Goal: Information Seeking & Learning: Compare options

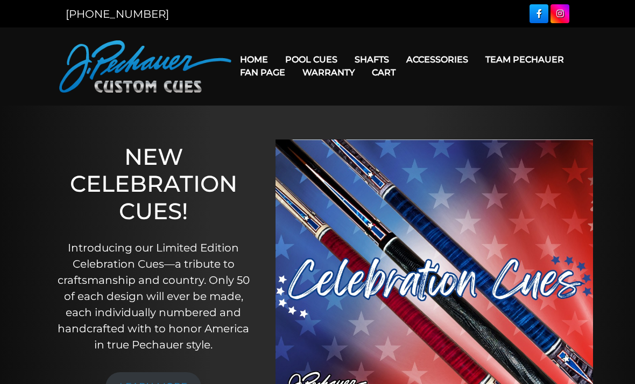
click at [477, 60] on link "Team Pechauer" at bounding box center [525, 59] width 96 height 27
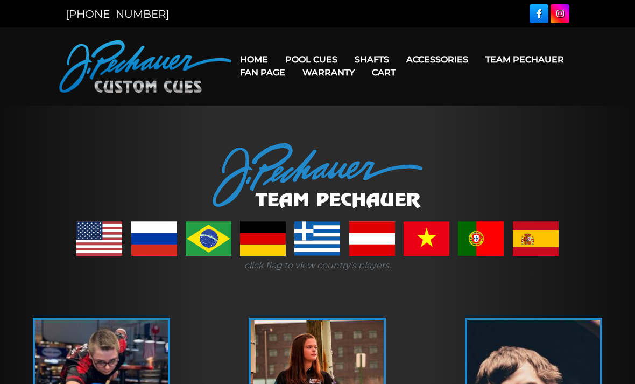
click at [294, 62] on link "Fan Page" at bounding box center [262, 72] width 62 height 27
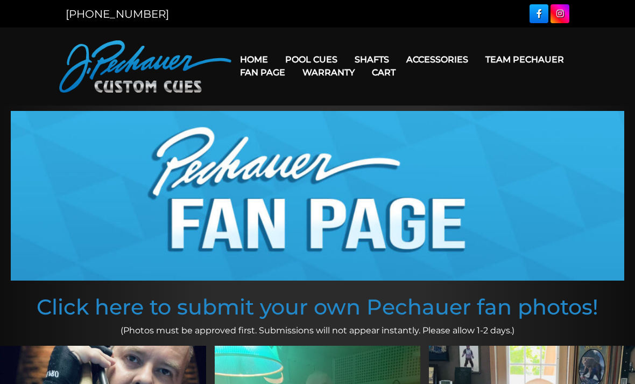
click at [294, 65] on link "Fan Page" at bounding box center [262, 72] width 62 height 27
click at [294, 62] on link "Fan Page" at bounding box center [262, 72] width 62 height 27
click at [477, 66] on link "Team Pechauer" at bounding box center [525, 59] width 96 height 27
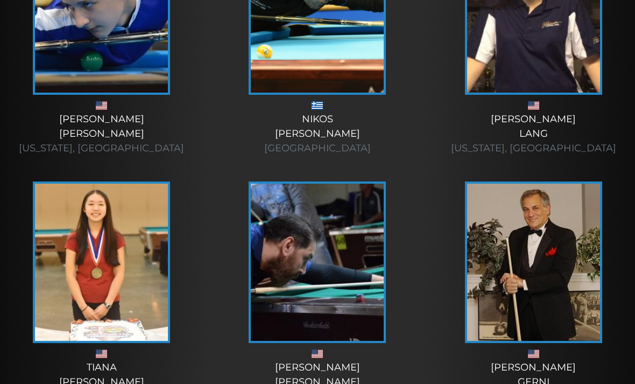
scroll to position [1625, 0]
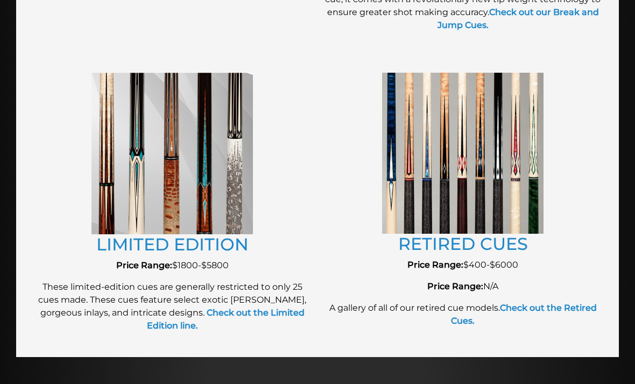
scroll to position [1176, 0]
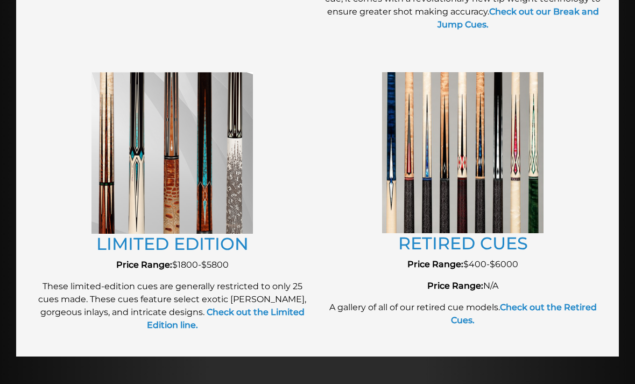
click at [436, 243] on link "RETIRED CUES" at bounding box center [463, 243] width 130 height 21
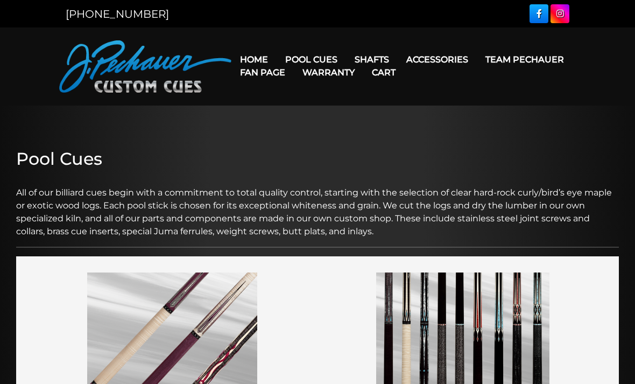
scroll to position [1211, 0]
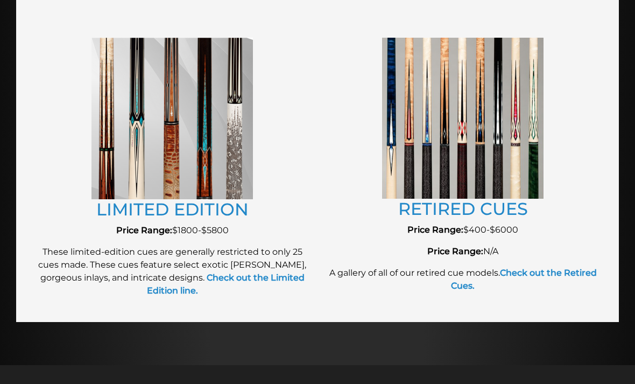
click at [142, 214] on link "LIMITED EDITION" at bounding box center [172, 209] width 152 height 21
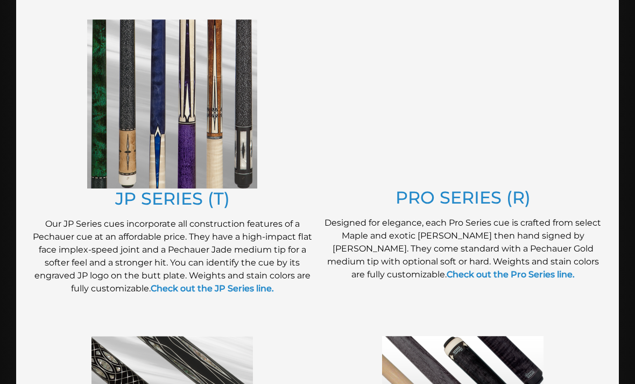
scroll to position [568, 0]
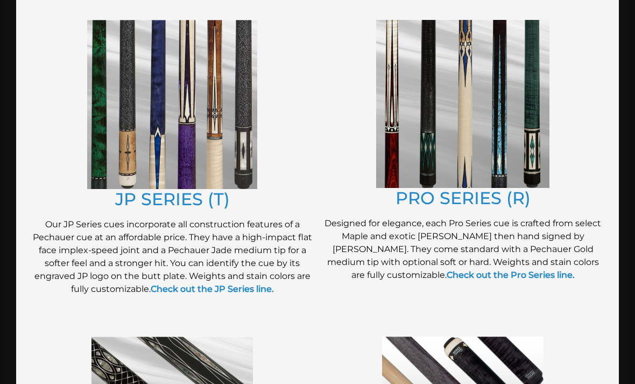
click at [518, 198] on link "PRO SERIES (R)" at bounding box center [463, 197] width 135 height 21
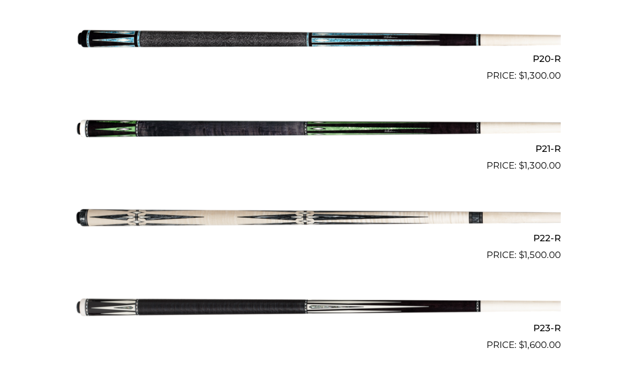
scroll to position [2057, 0]
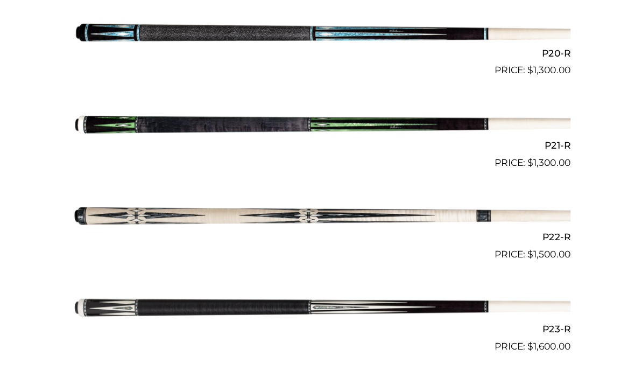
click at [370, 212] on img at bounding box center [317, 218] width 487 height 81
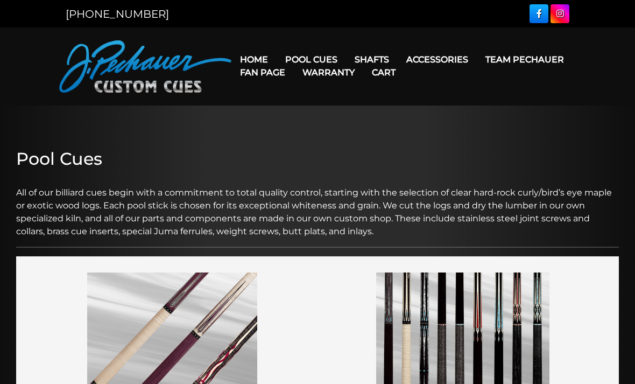
scroll to position [568, 0]
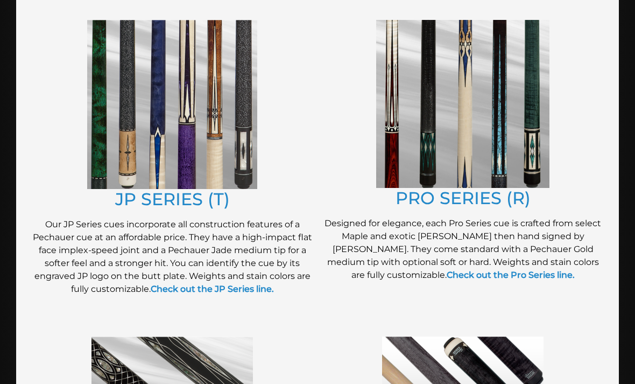
click at [162, 199] on link "JP SERIES (T)" at bounding box center [172, 198] width 115 height 21
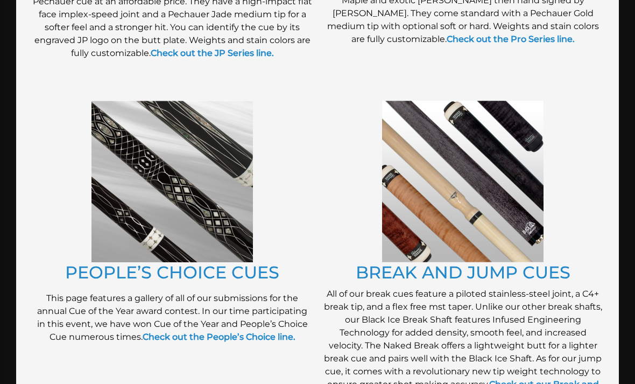
scroll to position [804, 0]
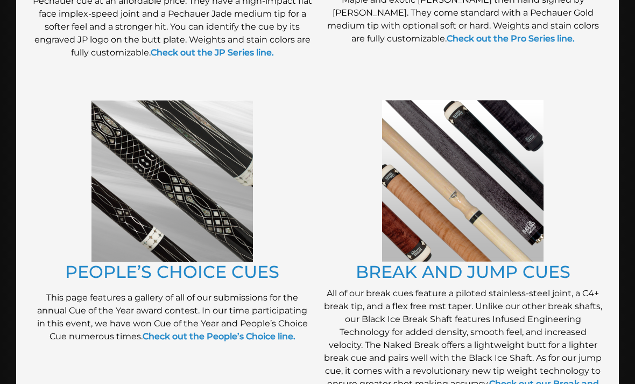
click at [157, 194] on img at bounding box center [172, 180] width 161 height 161
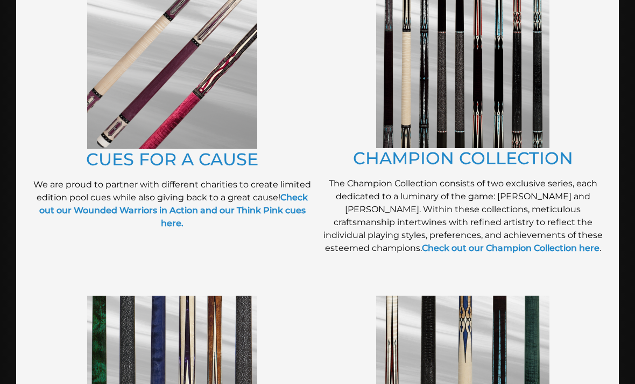
scroll to position [290, 0]
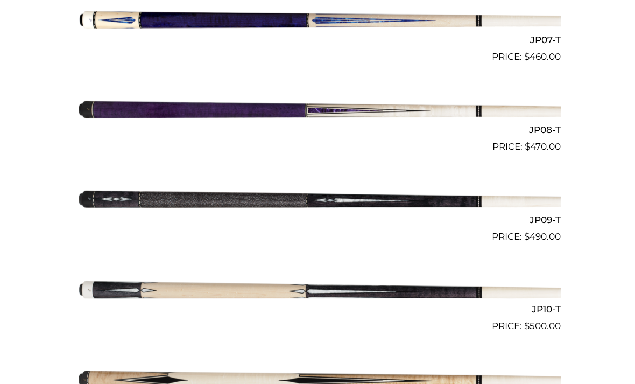
scroll to position [912, 0]
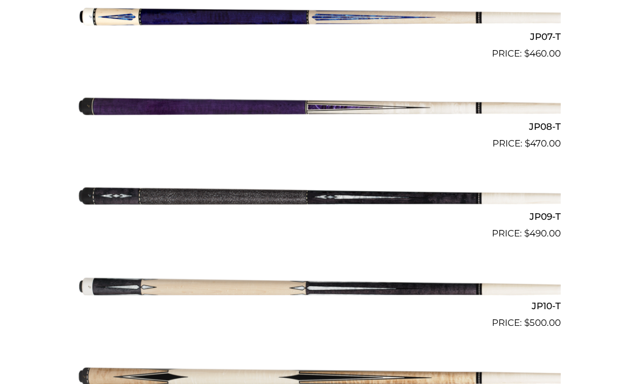
click at [472, 283] on img at bounding box center [317, 285] width 487 height 81
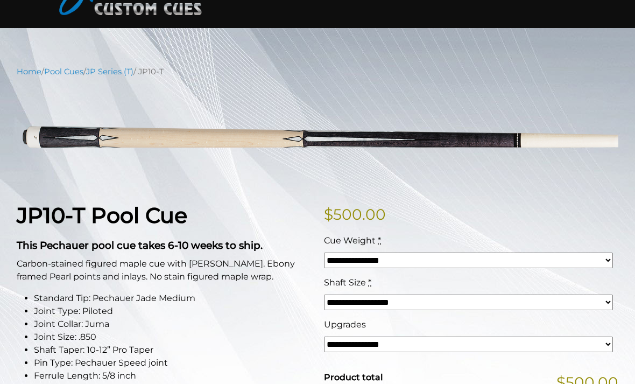
scroll to position [78, 0]
click at [64, 136] on img at bounding box center [318, 136] width 602 height 100
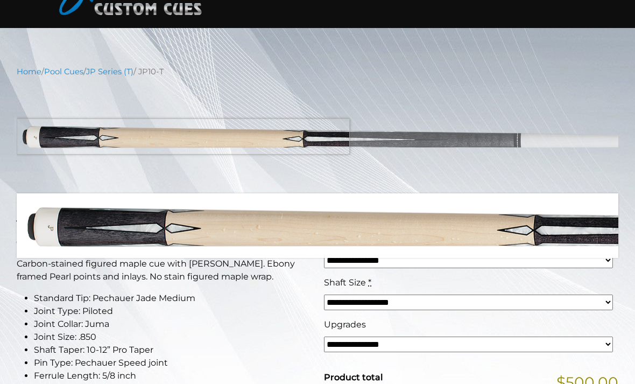
click at [85, 140] on img at bounding box center [318, 136] width 602 height 100
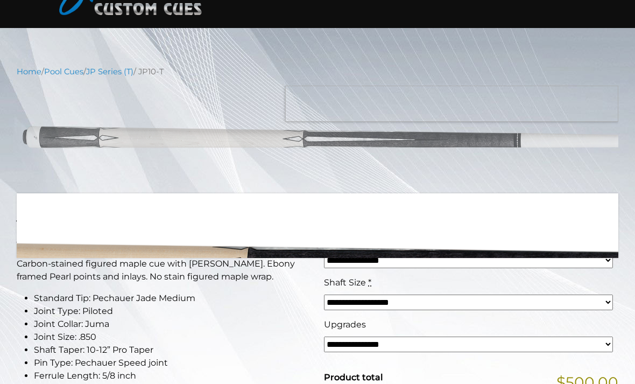
click at [539, 86] on img at bounding box center [318, 136] width 602 height 100
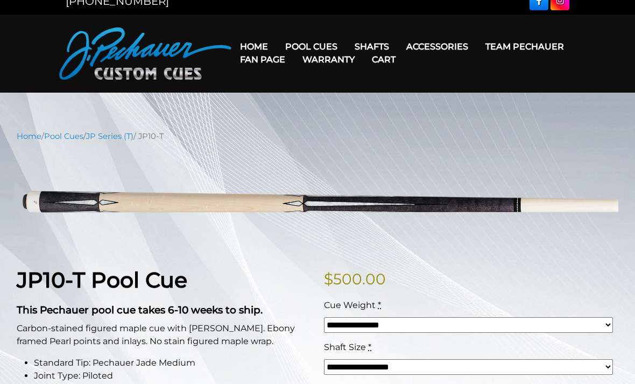
scroll to position [0, 0]
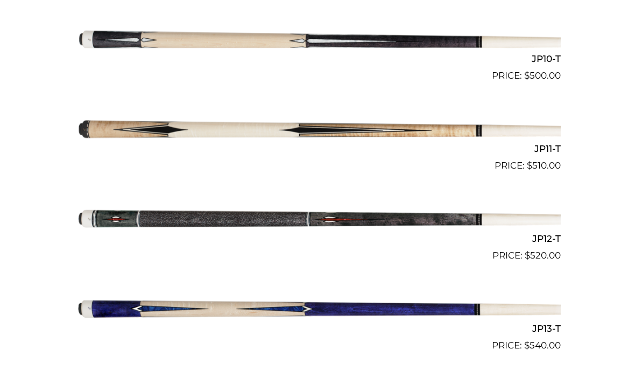
scroll to position [1166, 0]
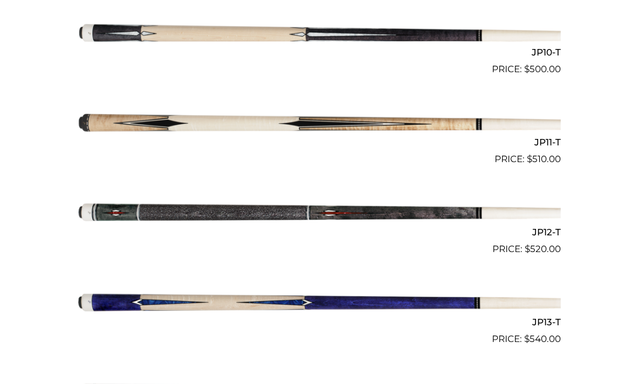
click at [493, 217] on img at bounding box center [317, 211] width 487 height 81
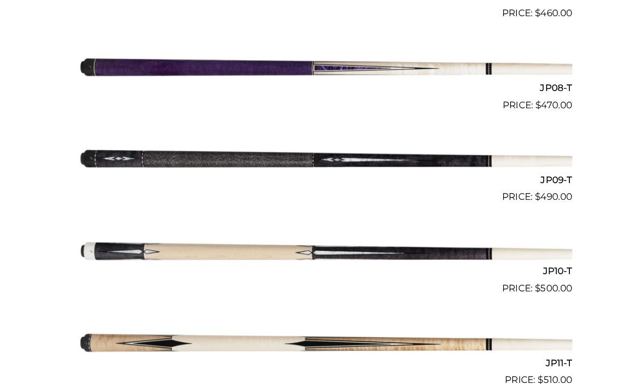
scroll to position [948, 0]
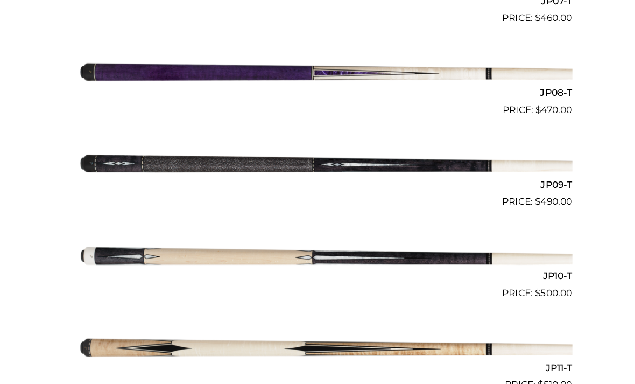
click at [450, 163] on img at bounding box center [317, 160] width 487 height 81
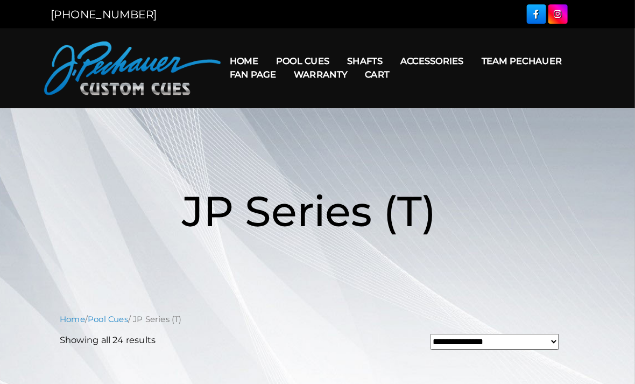
scroll to position [0, 0]
click at [294, 61] on link "Fan Page" at bounding box center [262, 72] width 62 height 27
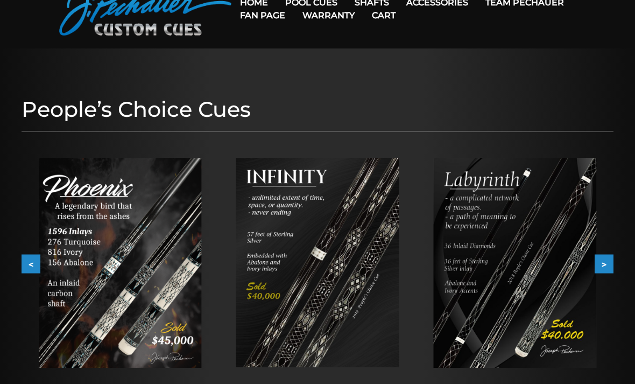
scroll to position [48, 0]
